Goal: Task Accomplishment & Management: Manage account settings

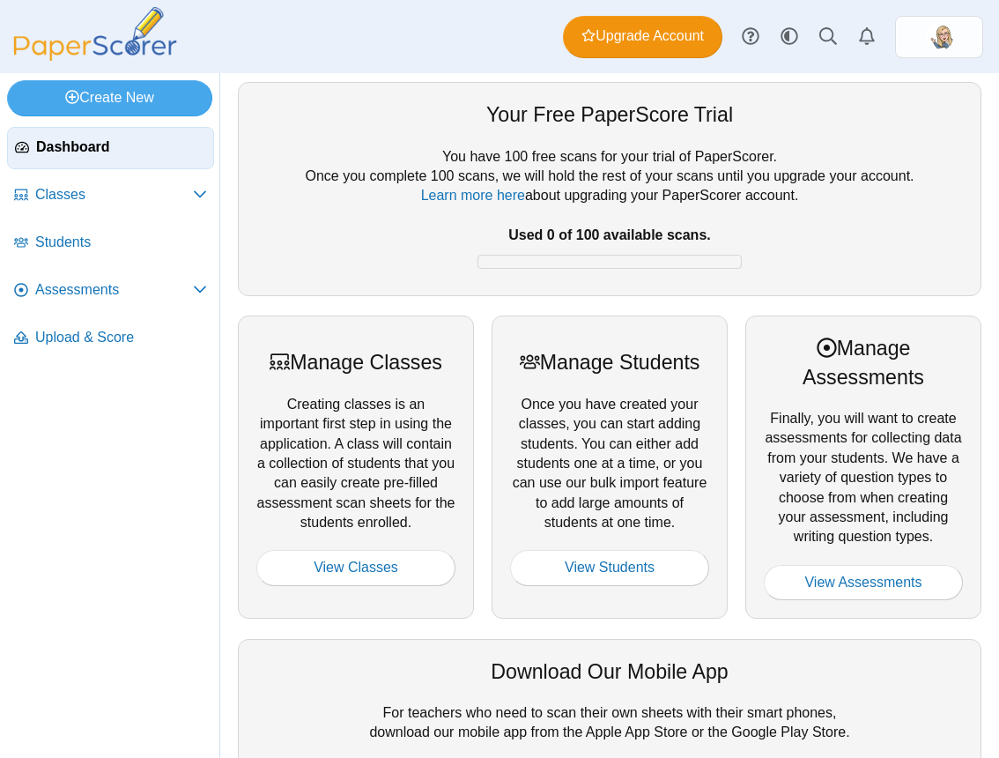
scroll to position [265, 0]
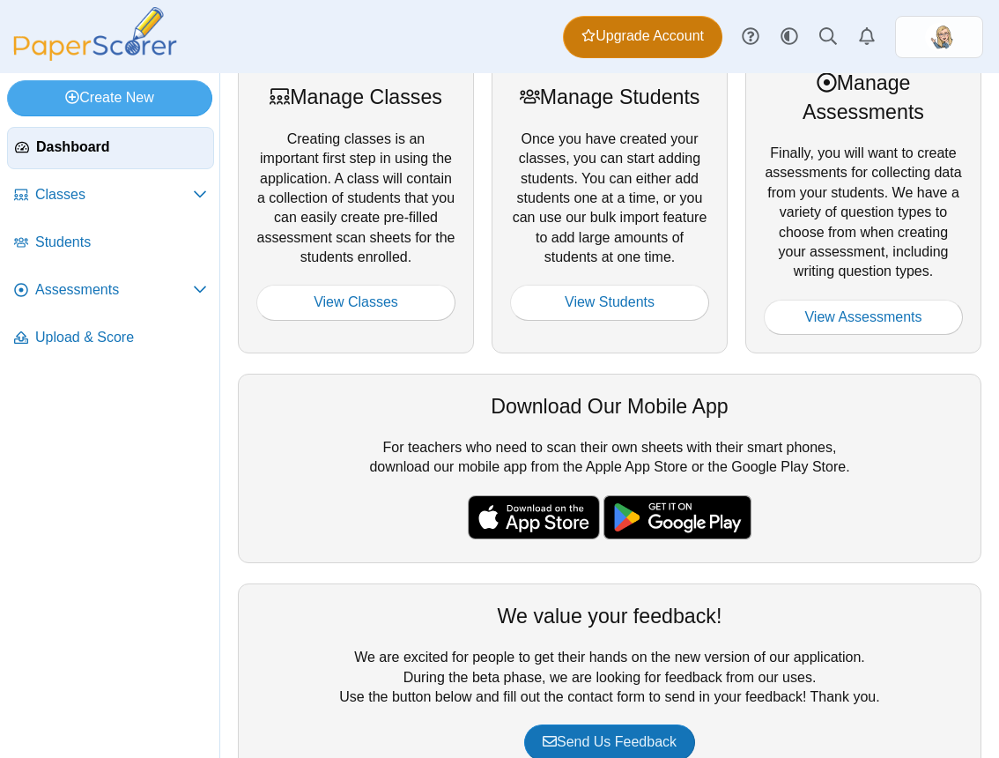
click at [637, 53] on link "Upgrade Account" at bounding box center [642, 37] width 159 height 42
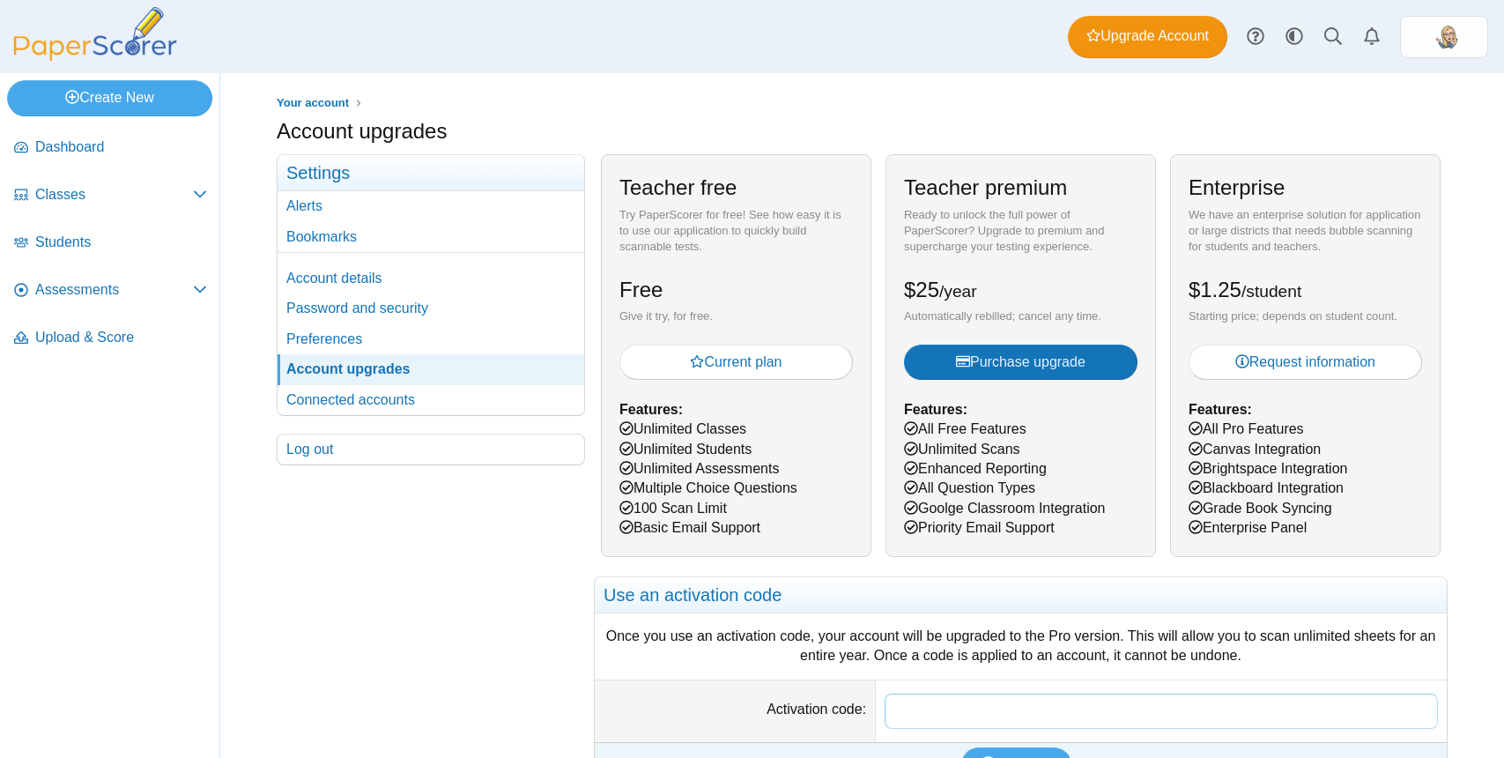
click at [992, 717] on input "Activation code" at bounding box center [1161, 710] width 553 height 35
paste input "**********"
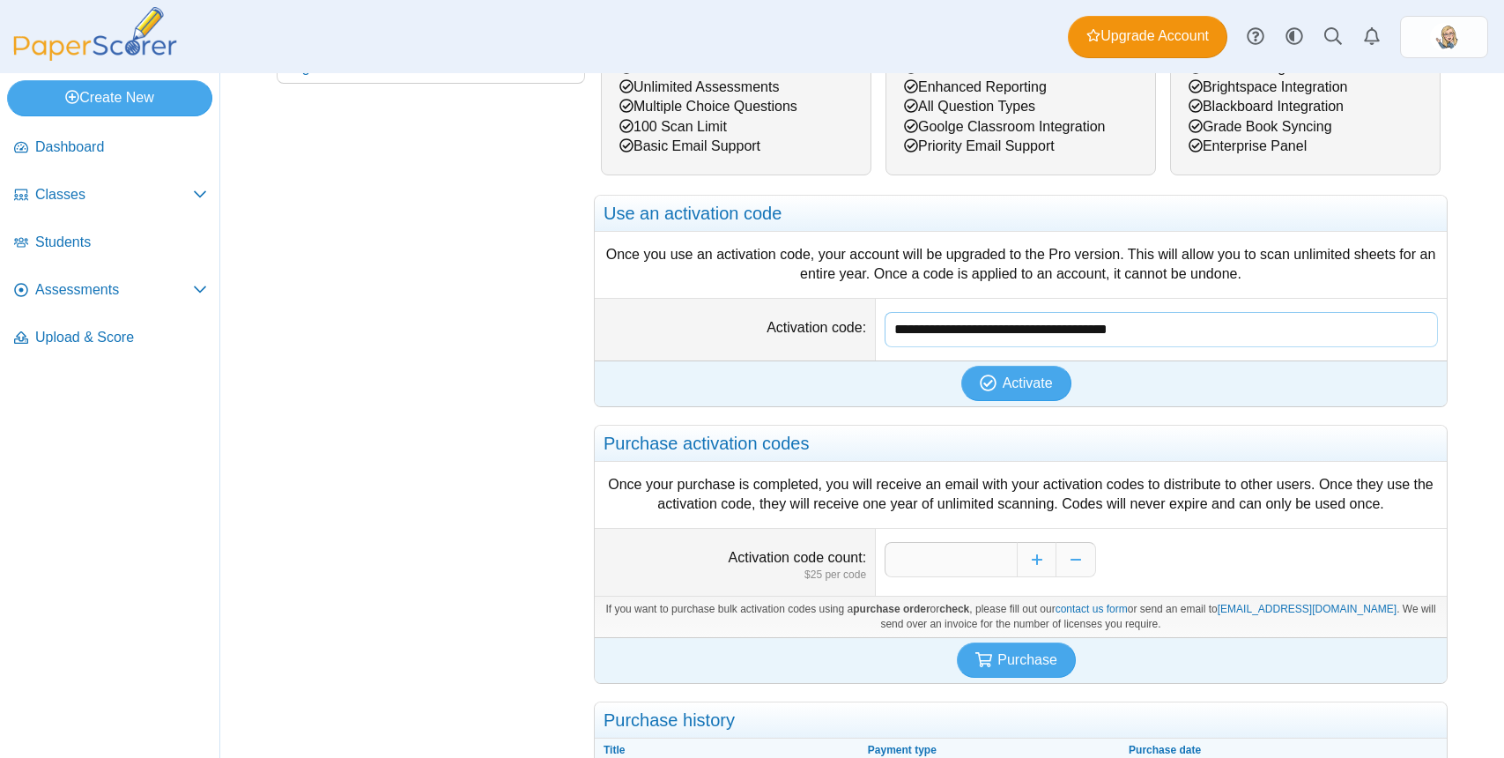
scroll to position [443, 0]
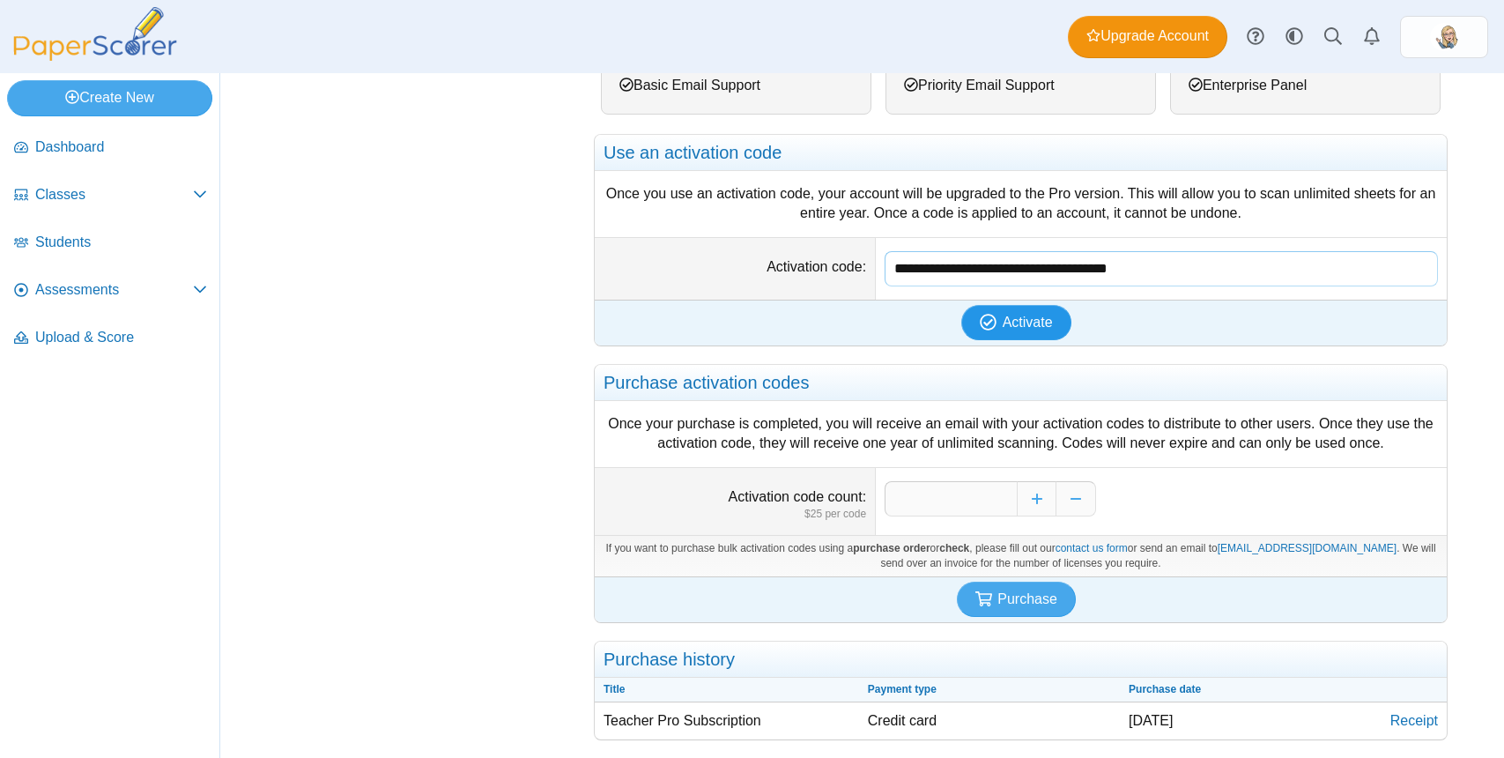
type input "**********"
click at [998, 315] on span "Activate" at bounding box center [1028, 322] width 50 height 15
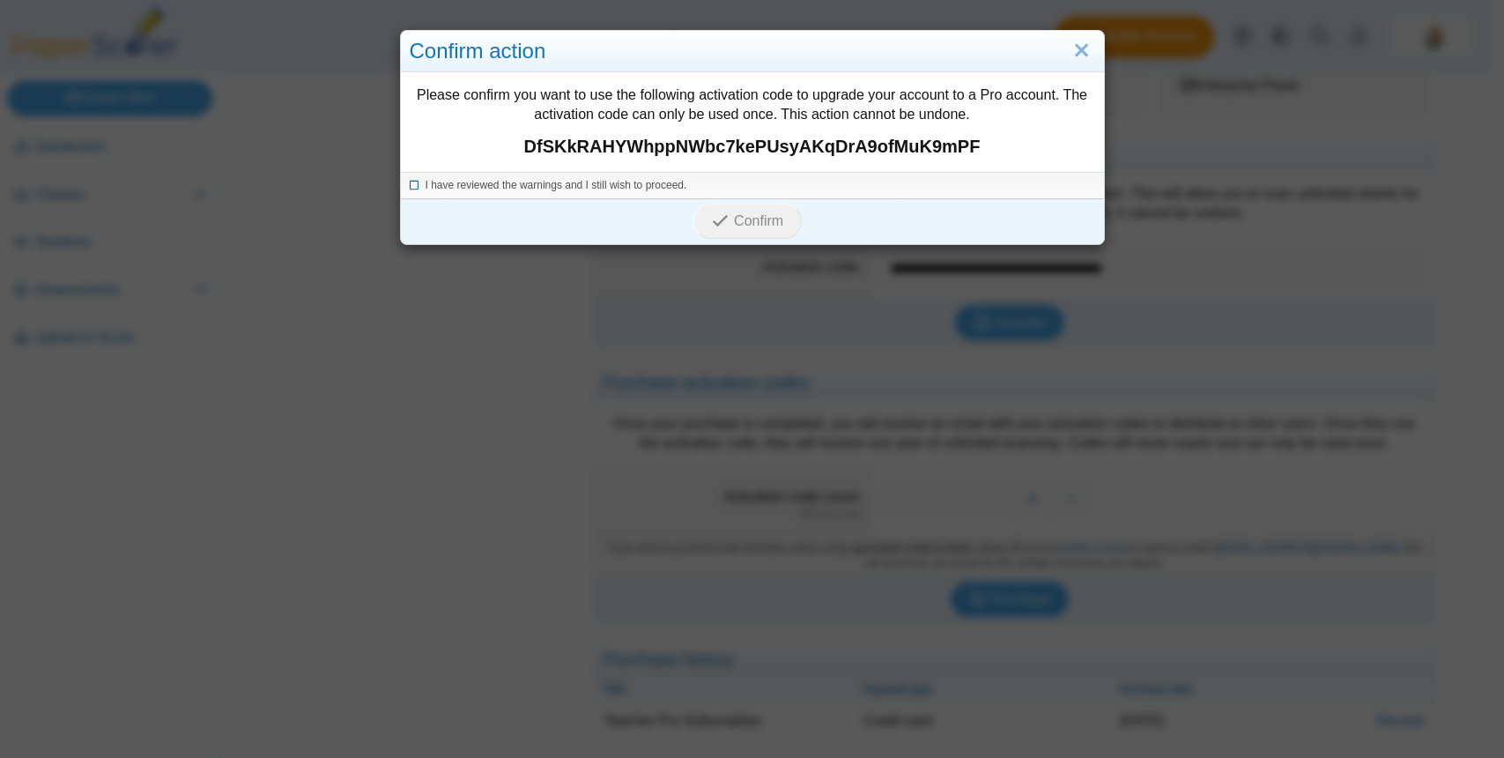
click at [635, 179] on span "I have reviewed the warnings and I still wish to proceed." at bounding box center [557, 185] width 262 height 12
click at [778, 233] on button "Confirm" at bounding box center [747, 221] width 108 height 35
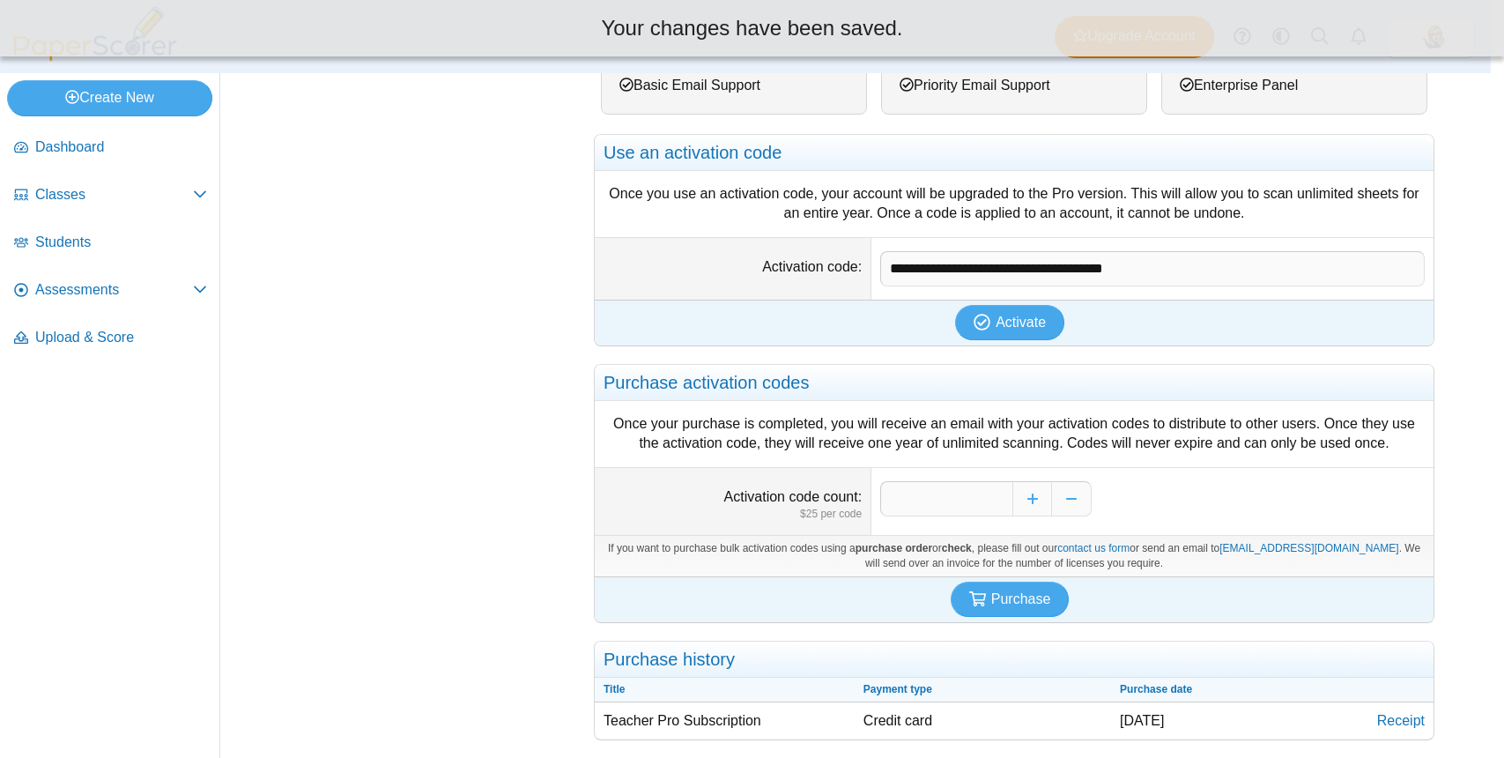
click at [749, 215] on body "Dashboard Classes Archived classes Students" at bounding box center [745, 379] width 1491 height 758
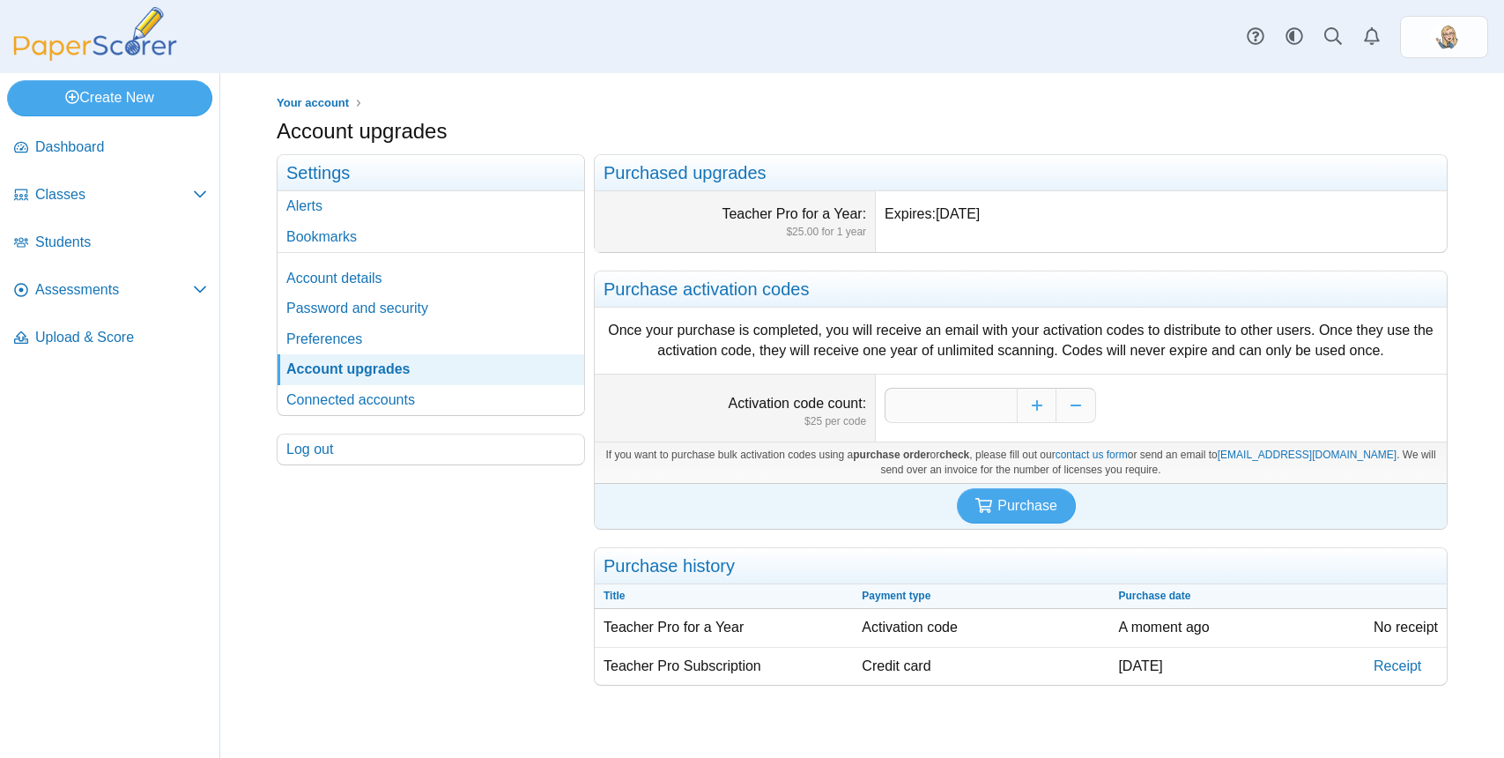
click at [1058, 115] on div "Your account Account upgrades *" at bounding box center [862, 398] width 1171 height 609
click at [151, 145] on span "Dashboard" at bounding box center [121, 146] width 172 height 19
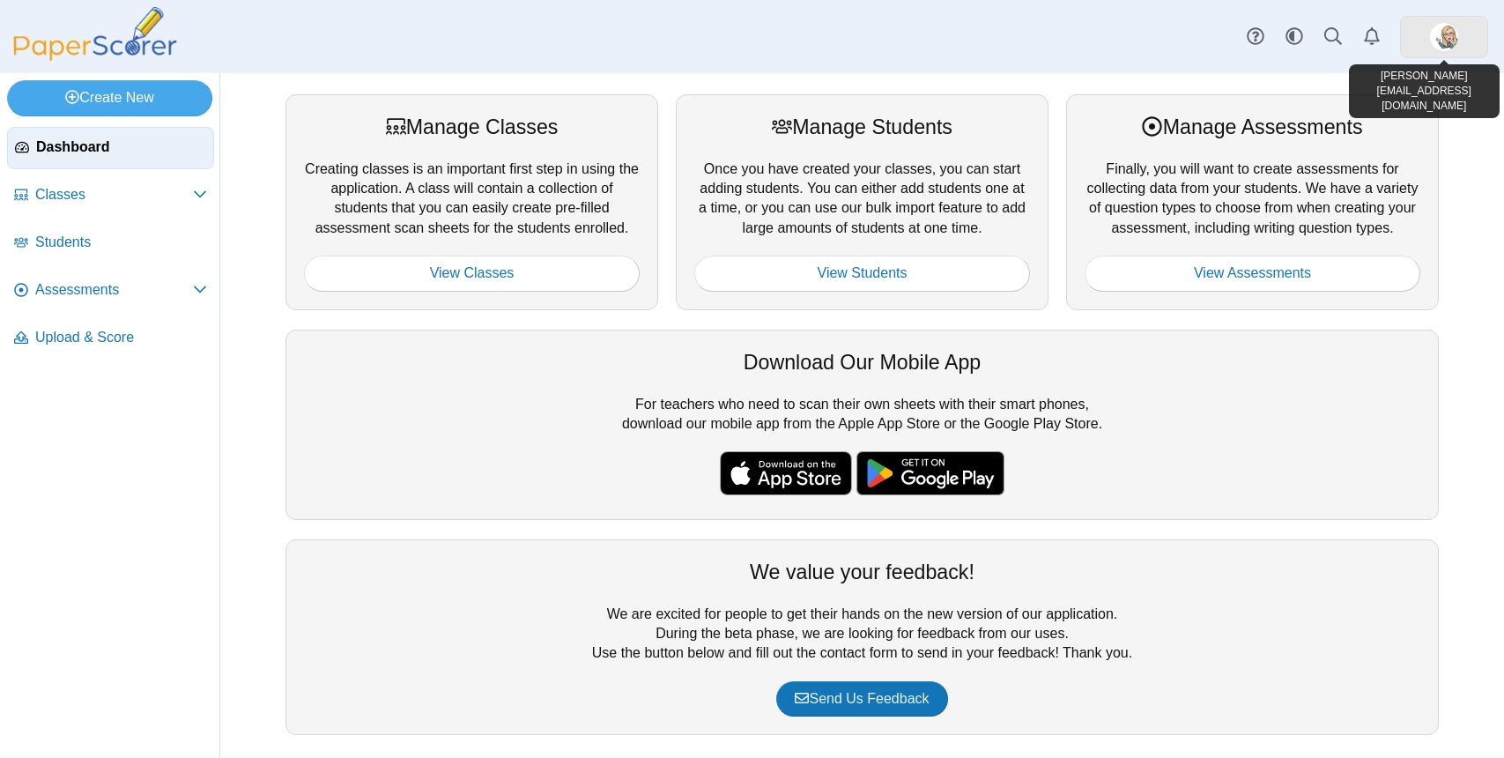
click at [1400, 46] on link at bounding box center [1444, 37] width 88 height 42
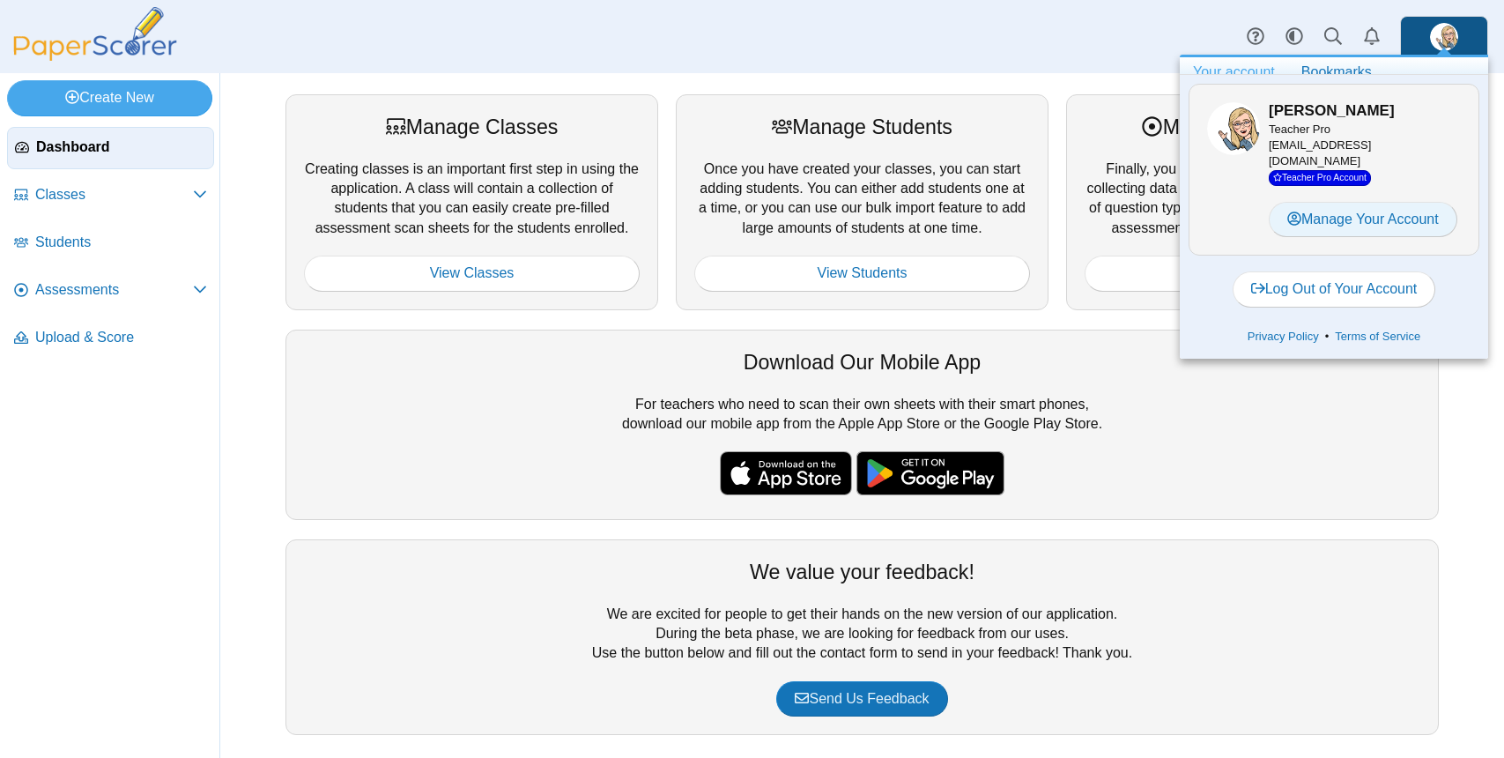
click at [1358, 216] on link "Manage Your Account" at bounding box center [1363, 219] width 189 height 35
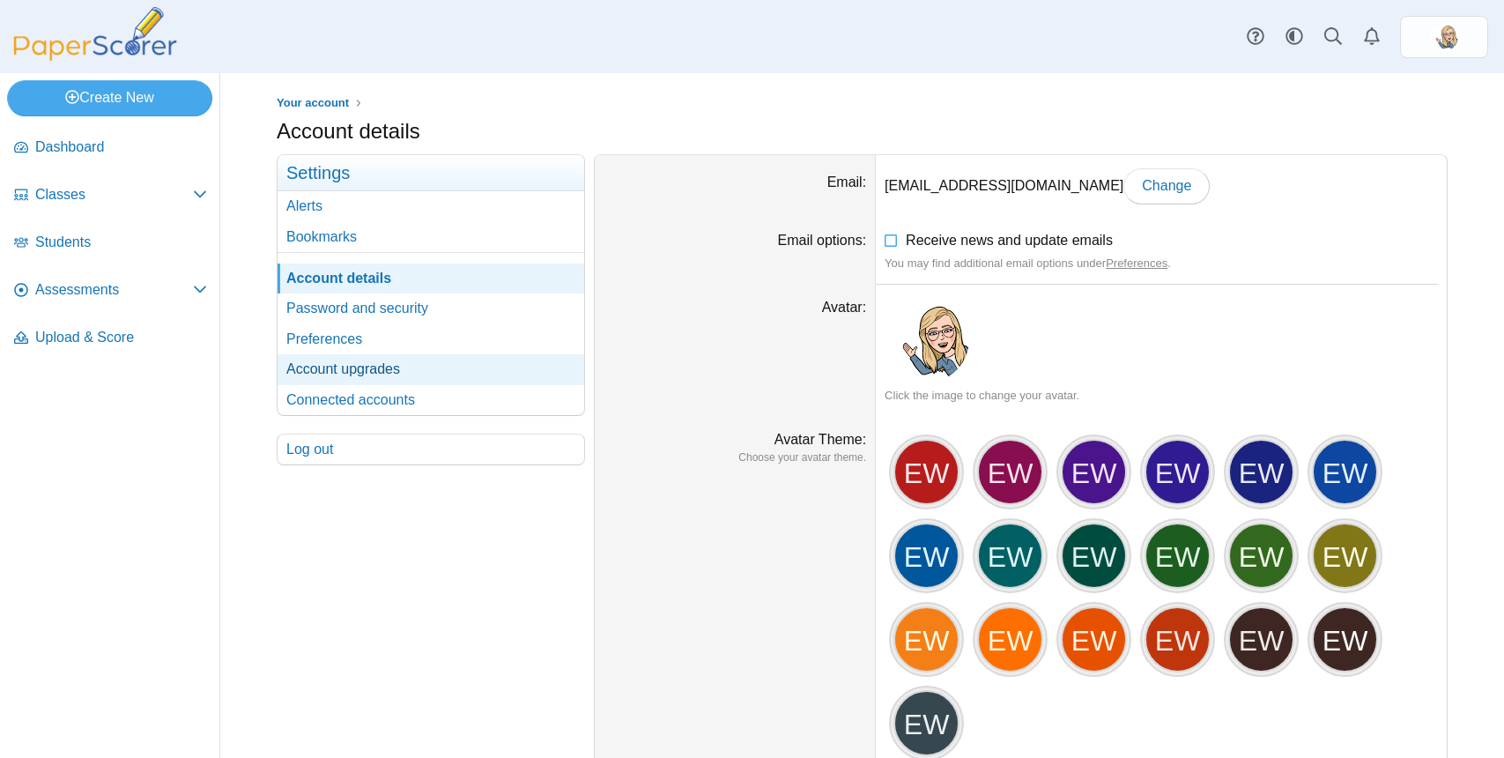
click at [385, 375] on link "Account upgrades" at bounding box center [431, 369] width 307 height 30
